Goal: Use online tool/utility: Utilize a website feature to perform a specific function

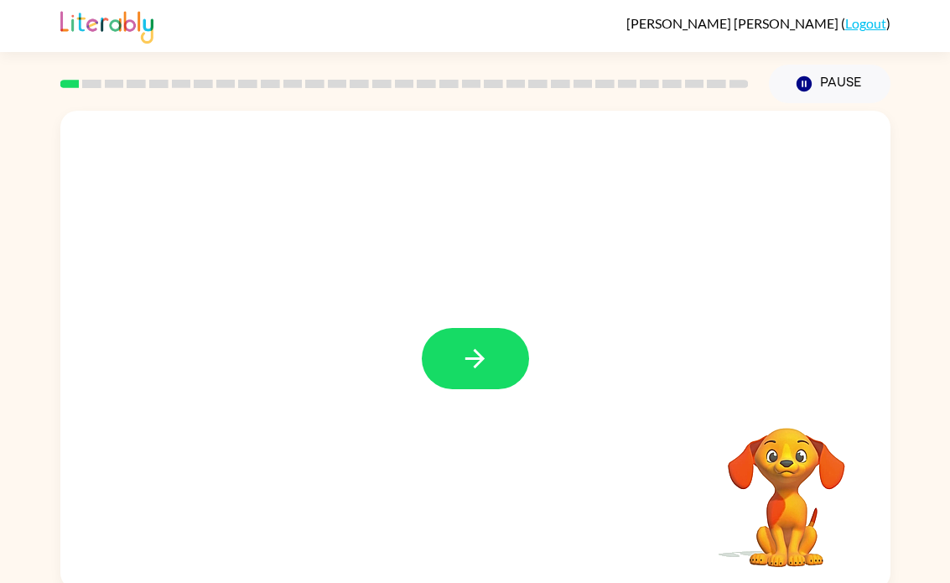
click at [516, 340] on button "button" at bounding box center [475, 358] width 107 height 61
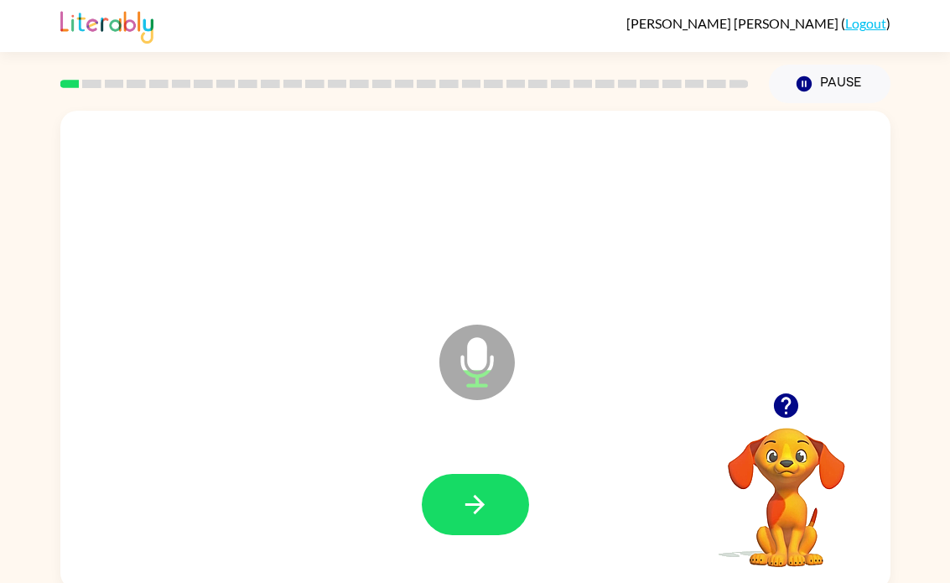
click at [443, 480] on button "button" at bounding box center [475, 504] width 107 height 61
click at [494, 526] on button "button" at bounding box center [475, 504] width 107 height 61
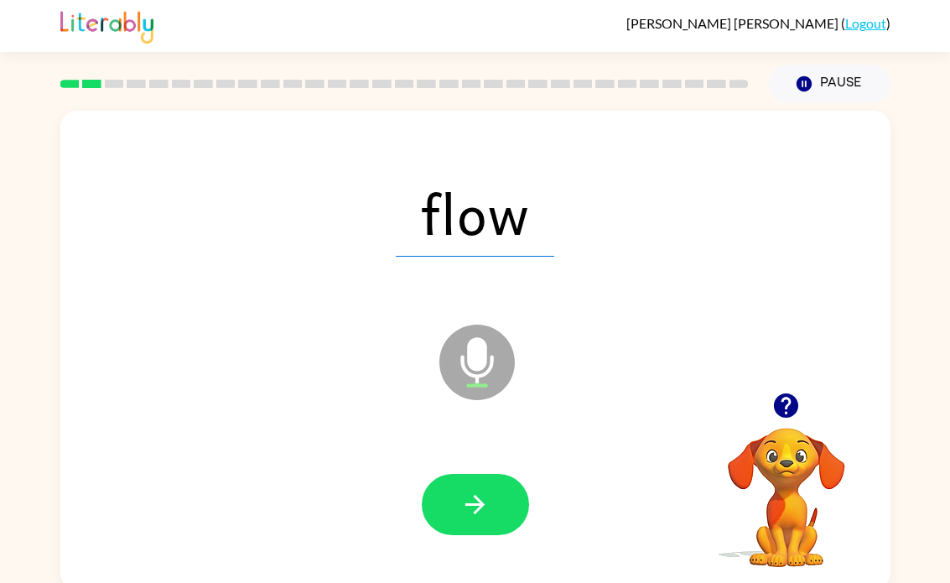
click at [521, 546] on div at bounding box center [475, 504] width 796 height 137
click at [461, 480] on button "button" at bounding box center [475, 504] width 107 height 61
click at [482, 492] on icon "button" at bounding box center [474, 504] width 29 height 29
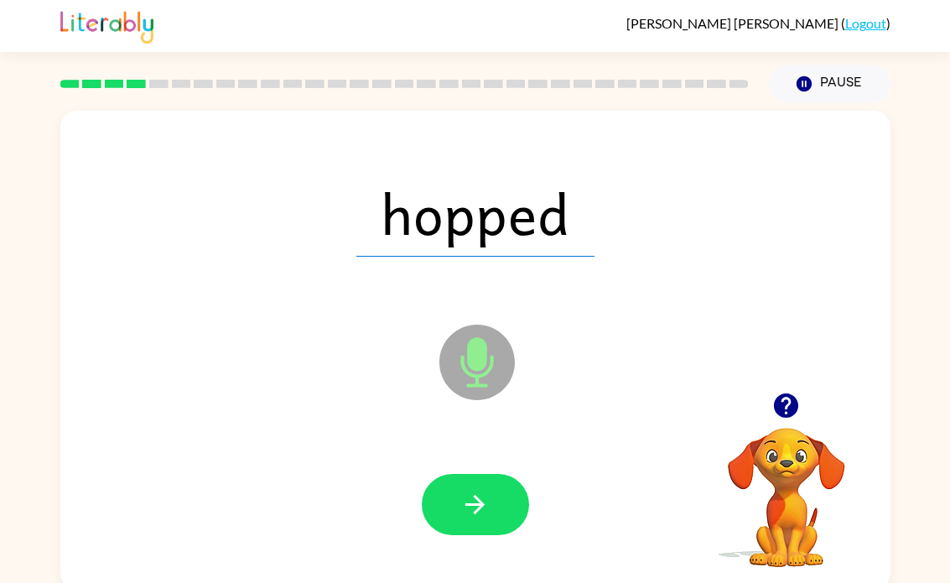
click at [482, 483] on button "button" at bounding box center [475, 504] width 107 height 61
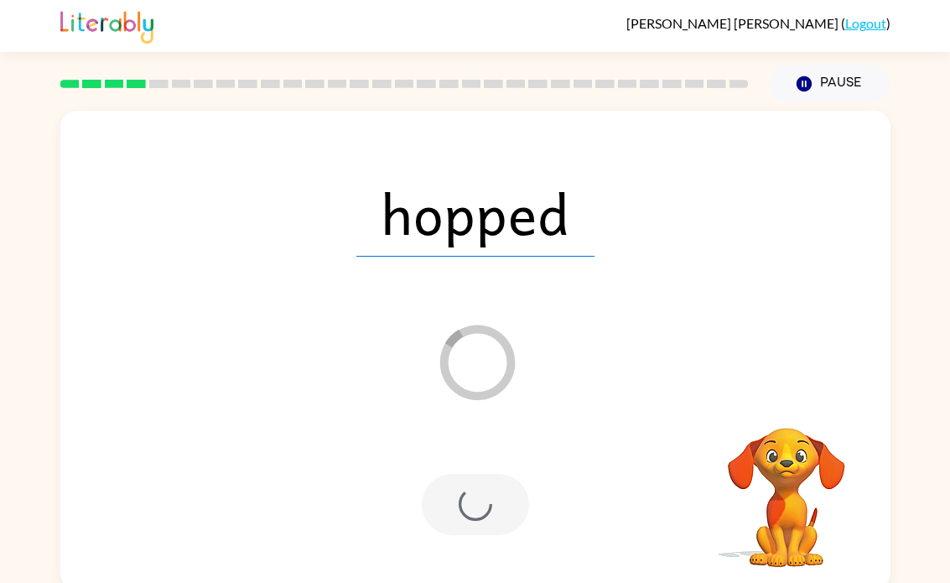
click at [462, 508] on div at bounding box center [475, 504] width 107 height 61
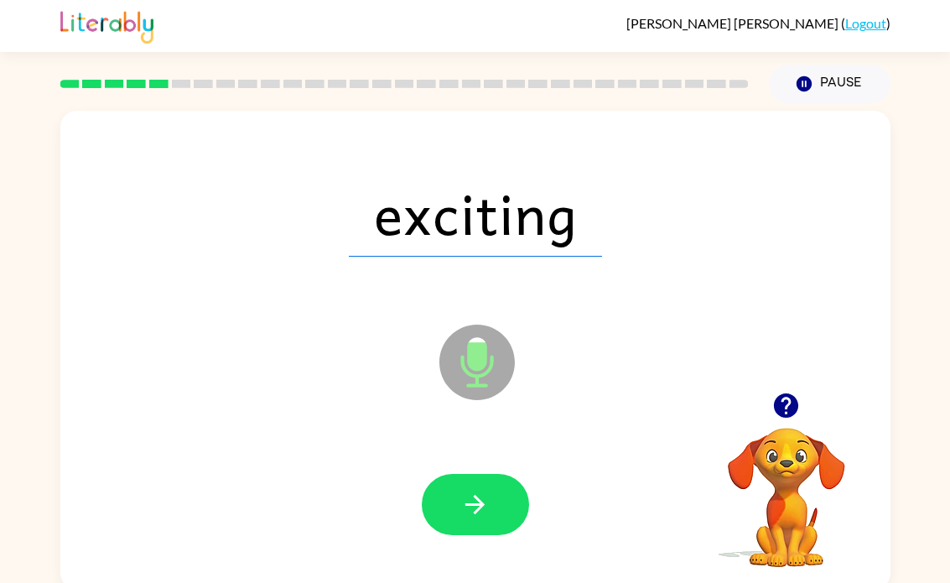
click at [480, 480] on button "button" at bounding box center [475, 504] width 107 height 61
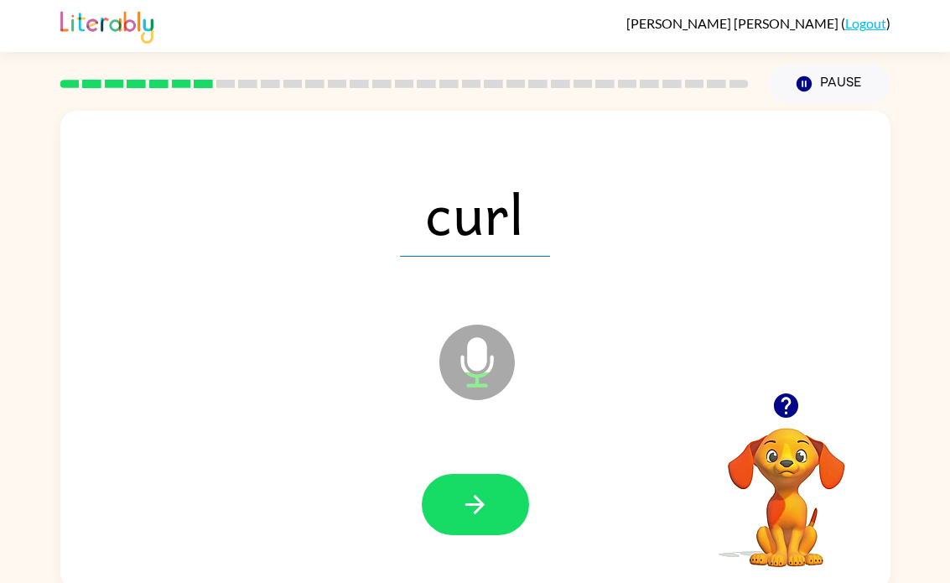
click at [425, 471] on div at bounding box center [475, 504] width 796 height 137
click at [424, 470] on div at bounding box center [475, 504] width 796 height 137
click at [508, 511] on button "button" at bounding box center [475, 504] width 107 height 61
click at [461, 518] on icon "button" at bounding box center [474, 504] width 29 height 29
click at [478, 519] on icon "button" at bounding box center [474, 504] width 29 height 29
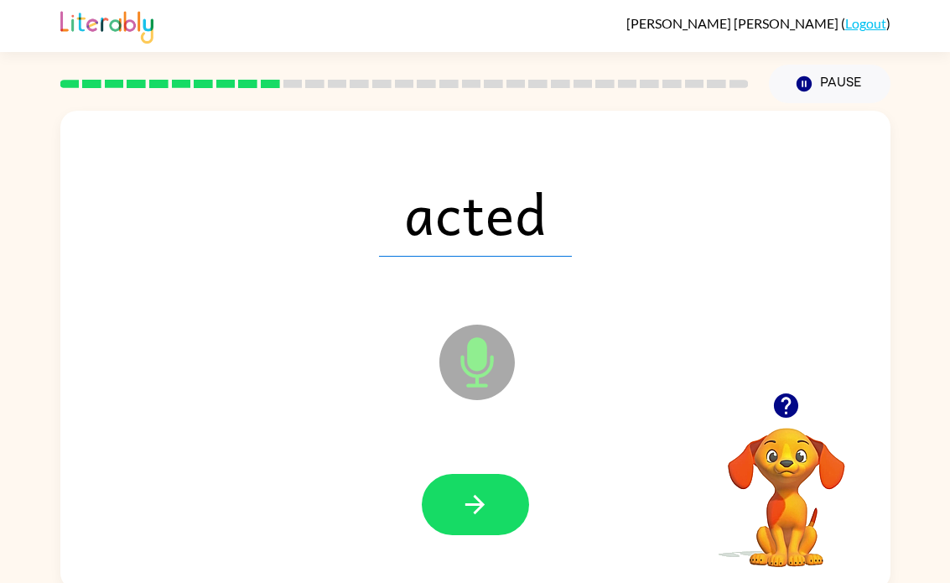
click at [500, 526] on button "button" at bounding box center [475, 504] width 107 height 61
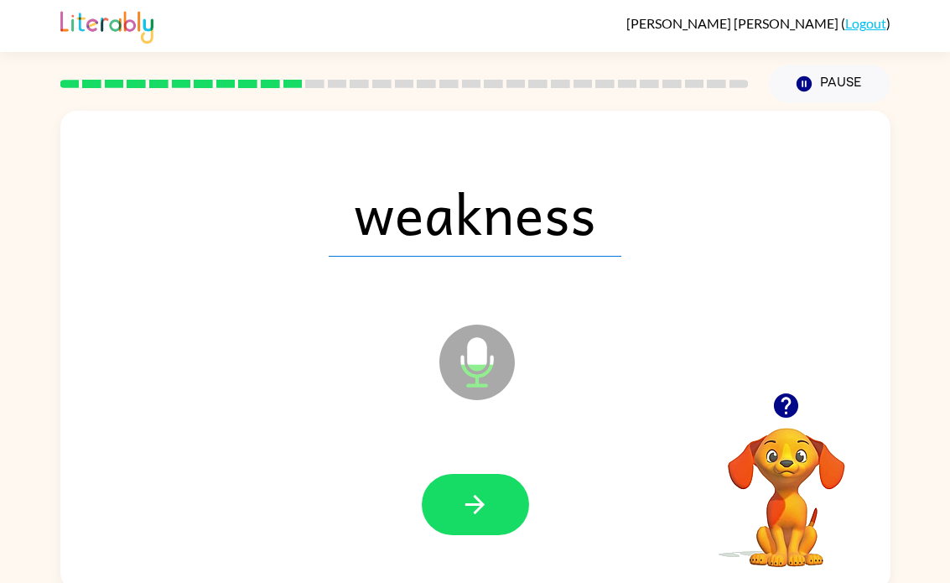
click at [503, 505] on button "button" at bounding box center [475, 504] width 107 height 61
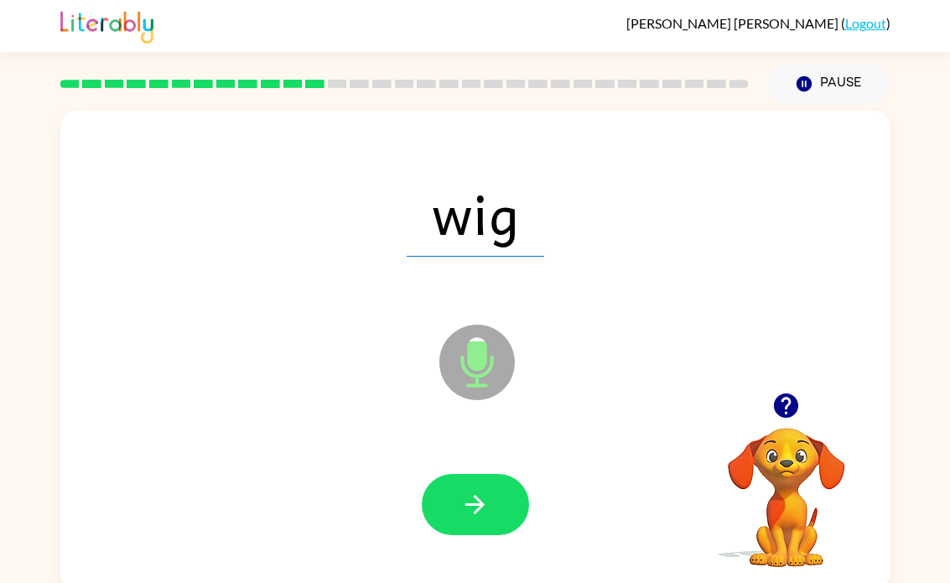
click at [488, 479] on button "button" at bounding box center [475, 504] width 107 height 61
click at [522, 486] on button "button" at bounding box center [475, 504] width 107 height 61
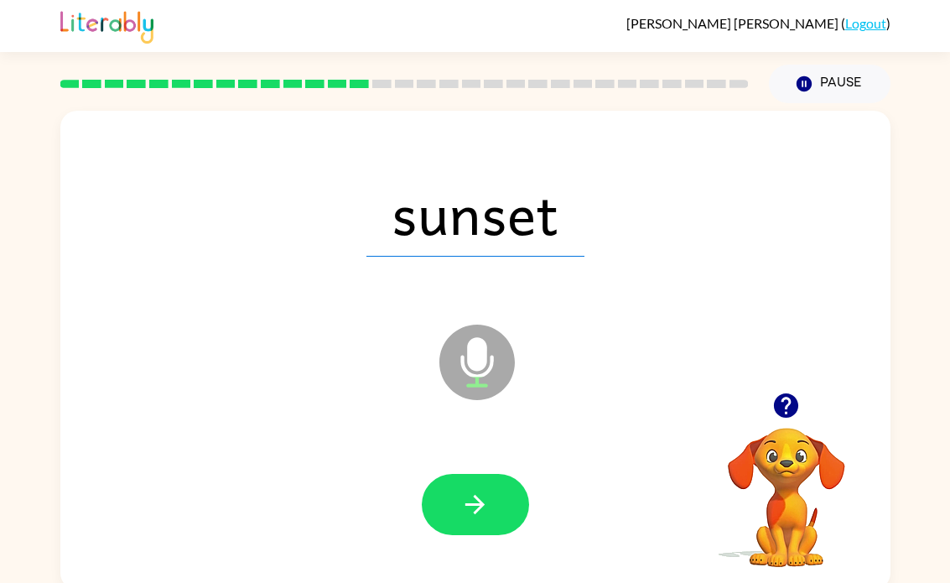
click at [507, 482] on button "button" at bounding box center [475, 504] width 107 height 61
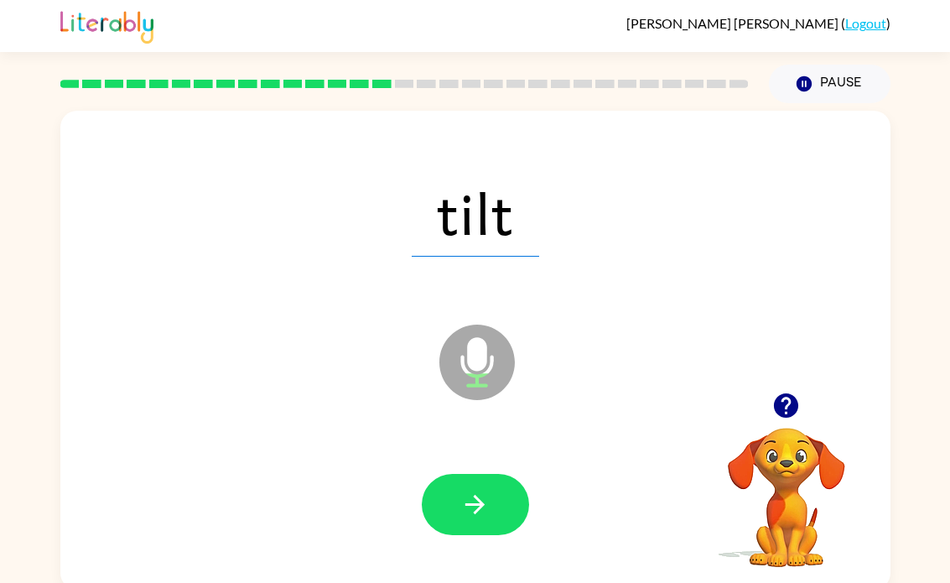
scroll to position [1, 0]
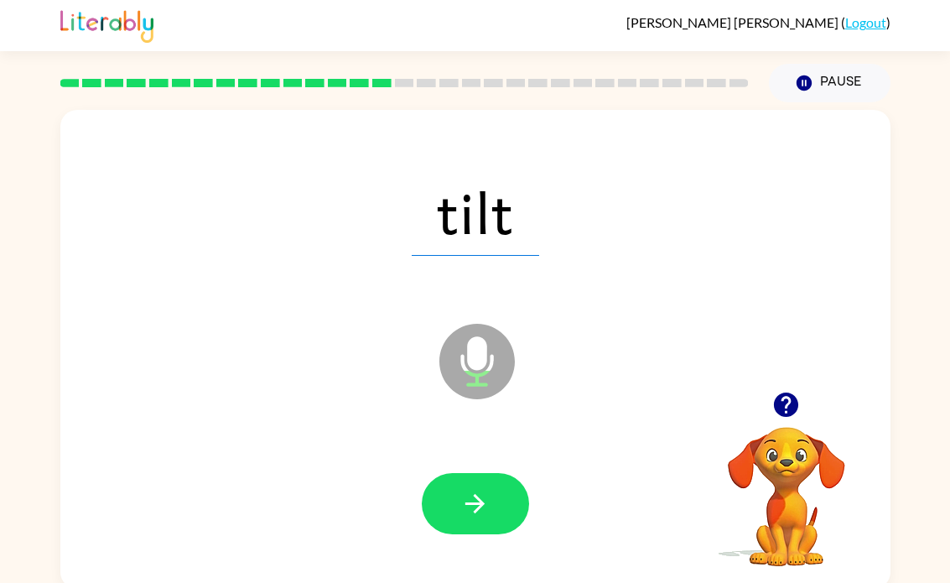
click at [479, 485] on button "button" at bounding box center [475, 503] width 107 height 61
click at [487, 533] on button "button" at bounding box center [475, 503] width 107 height 61
click at [473, 532] on button "button" at bounding box center [475, 503] width 107 height 61
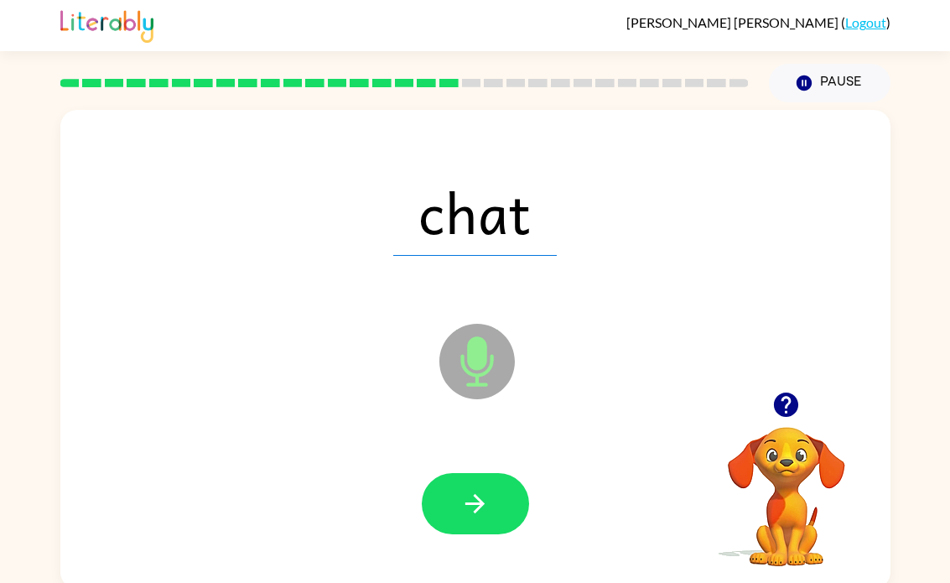
click at [496, 500] on button "button" at bounding box center [475, 503] width 107 height 61
click at [482, 527] on button "button" at bounding box center [475, 503] width 107 height 61
click at [504, 469] on div at bounding box center [475, 503] width 796 height 137
click at [499, 507] on button "button" at bounding box center [475, 503] width 107 height 61
click at [451, 531] on button "button" at bounding box center [475, 503] width 107 height 61
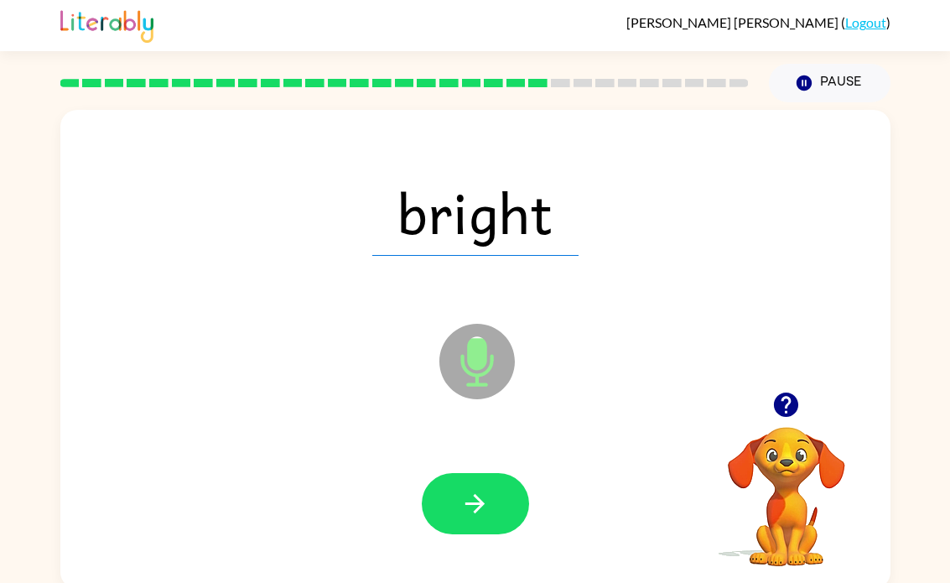
click at [505, 483] on button "button" at bounding box center [475, 503] width 107 height 61
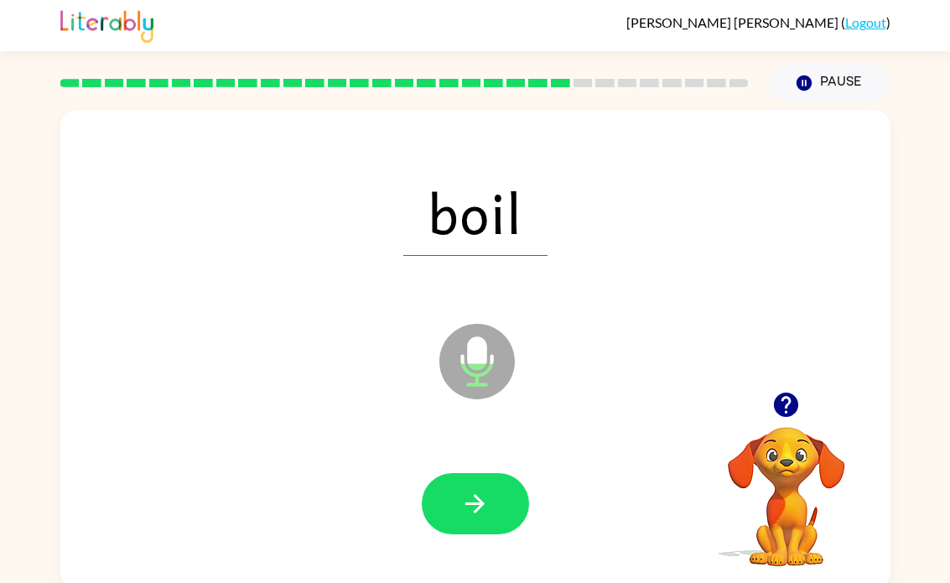
click at [449, 550] on div at bounding box center [475, 503] width 796 height 137
click at [475, 521] on button "button" at bounding box center [475, 503] width 107 height 61
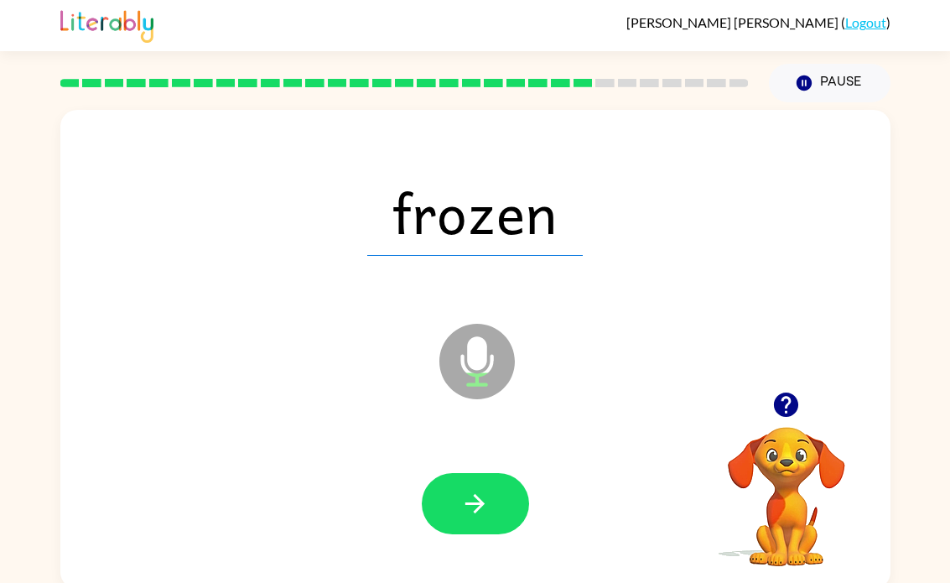
click at [467, 503] on icon "button" at bounding box center [474, 503] width 19 height 19
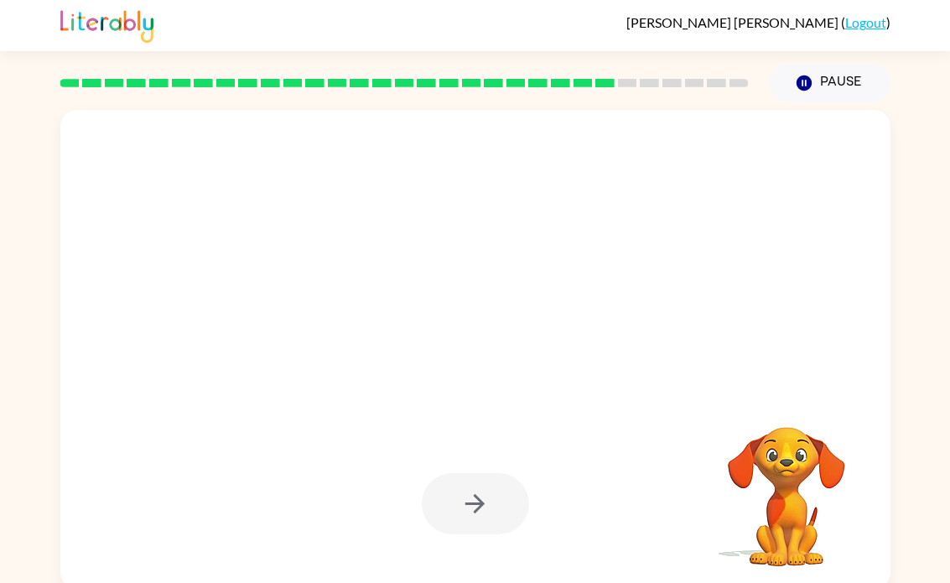
click at [70, 65] on div at bounding box center [404, 83] width 708 height 59
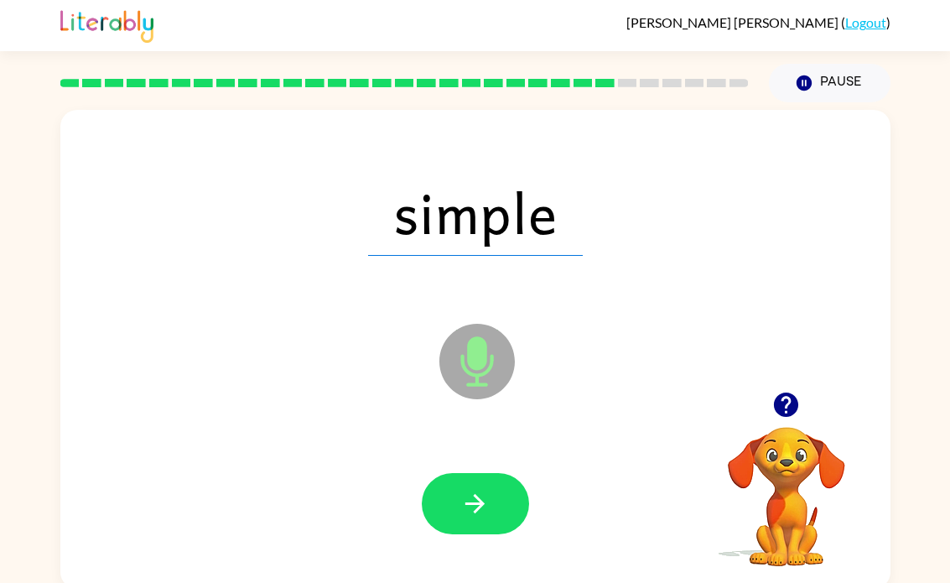
click at [491, 495] on button "button" at bounding box center [475, 503] width 107 height 61
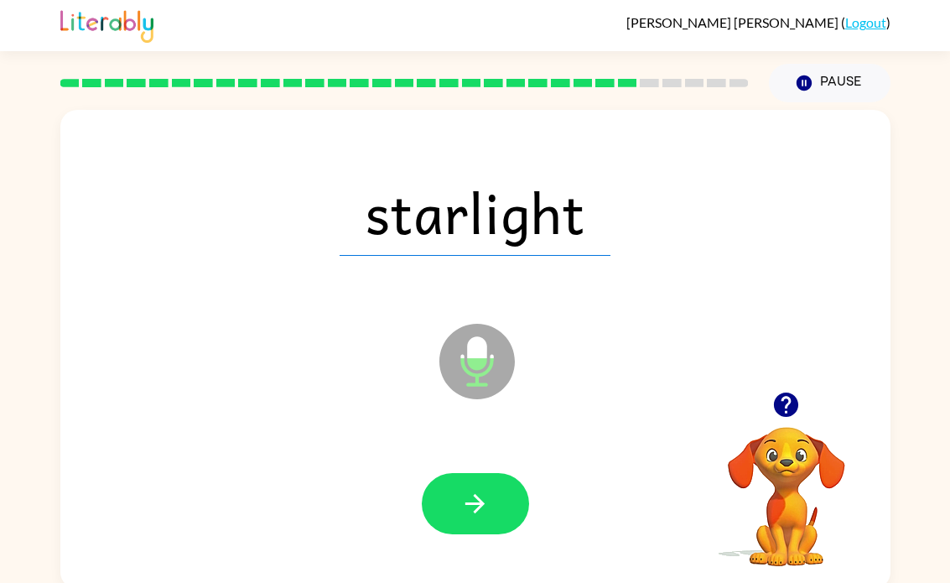
click at [446, 477] on button "button" at bounding box center [475, 503] width 107 height 61
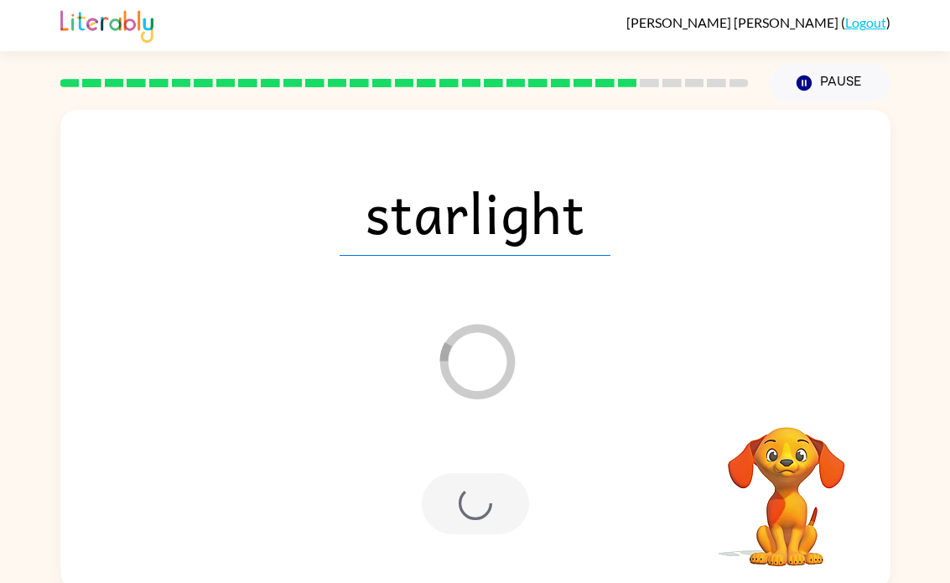
click at [437, 496] on div at bounding box center [475, 503] width 107 height 61
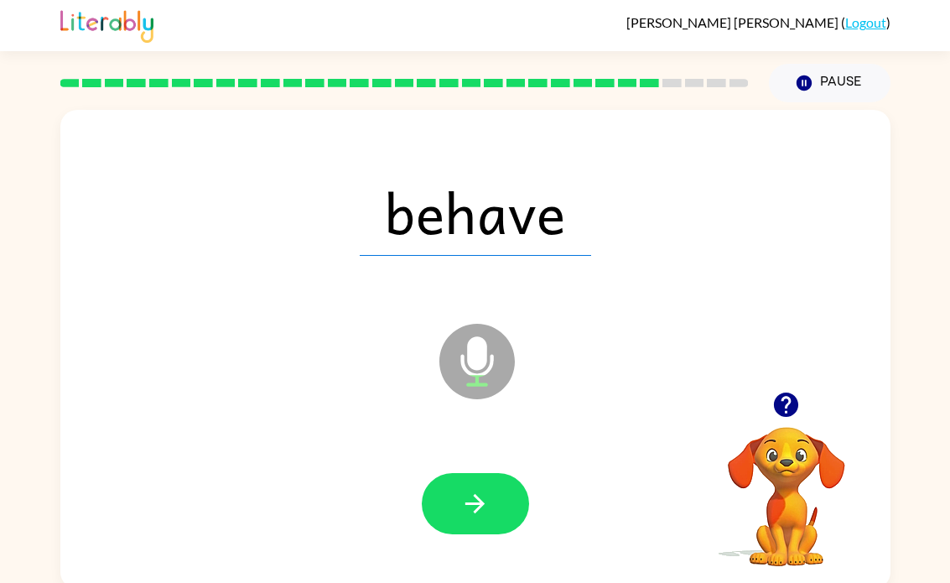
click at [507, 499] on button "button" at bounding box center [475, 503] width 107 height 61
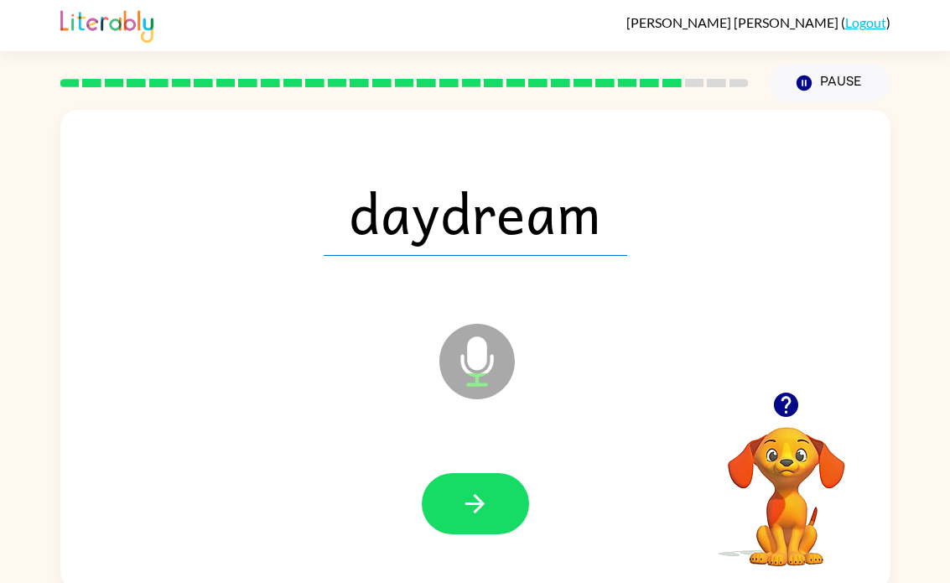
click at [472, 496] on icon "button" at bounding box center [474, 503] width 29 height 29
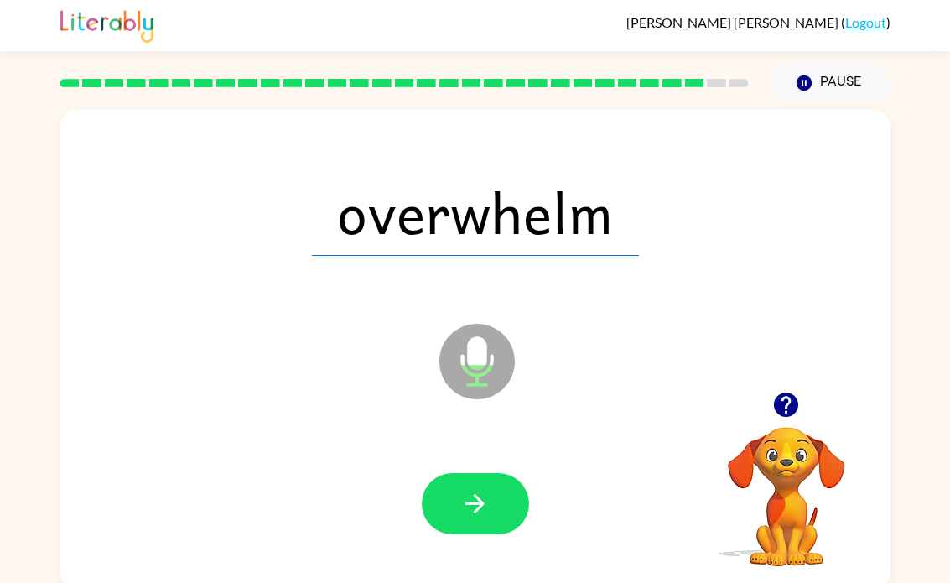
click at [475, 533] on button "button" at bounding box center [475, 503] width 107 height 61
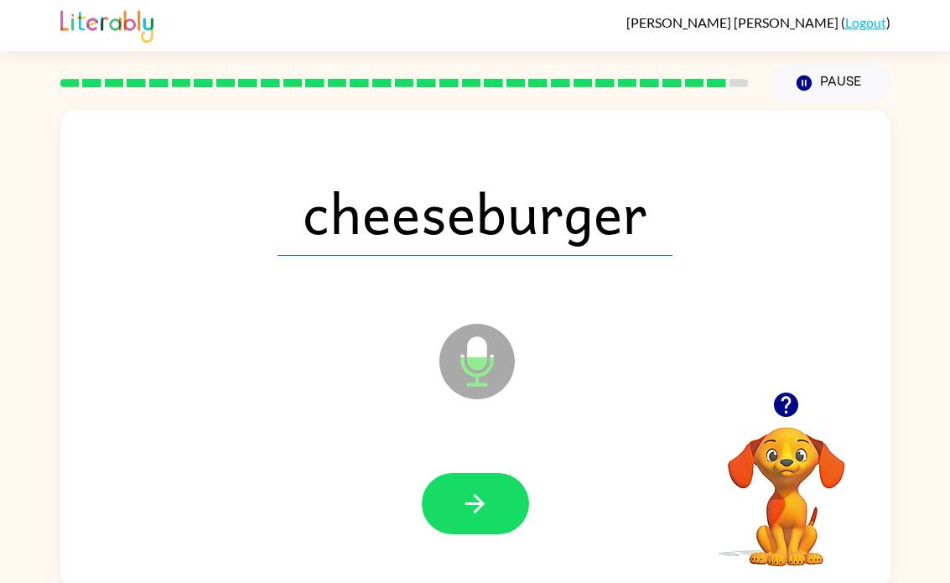
click at [490, 517] on button "button" at bounding box center [475, 503] width 107 height 61
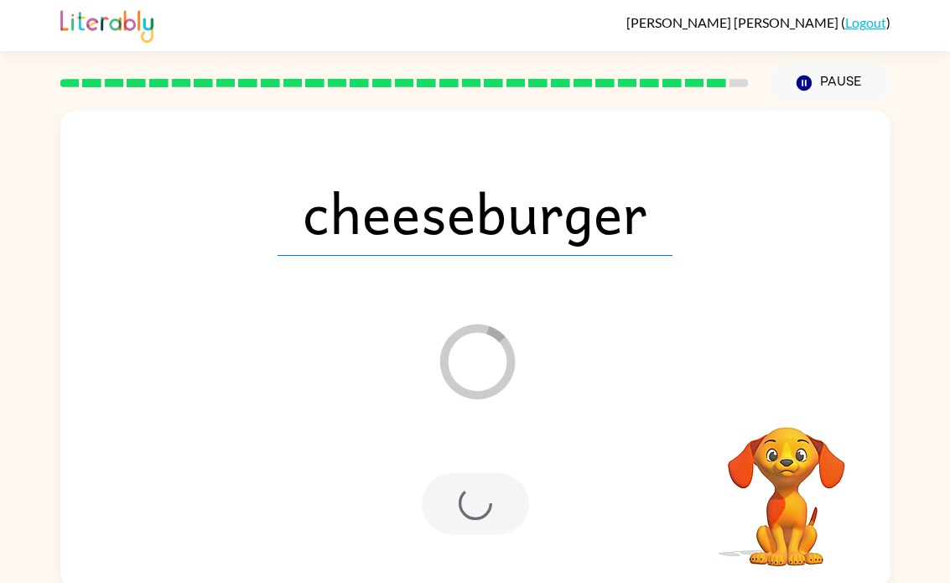
scroll to position [0, 0]
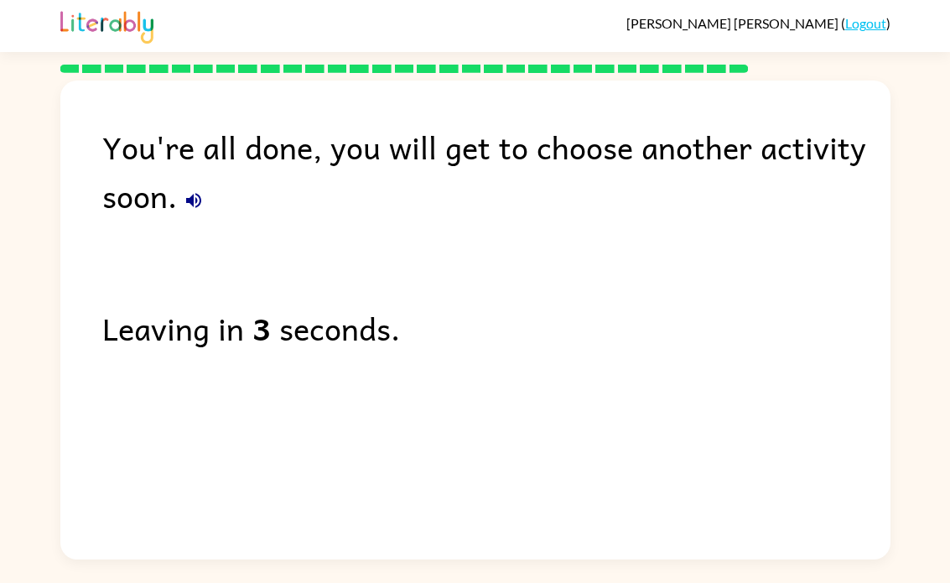
click at [182, 195] on button "button" at bounding box center [194, 201] width 34 height 34
